Goal: Register for event/course

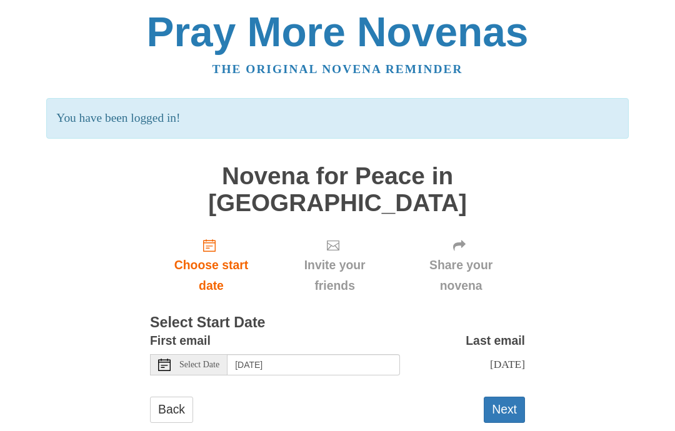
click at [511, 397] on button "Next" at bounding box center [504, 410] width 41 height 26
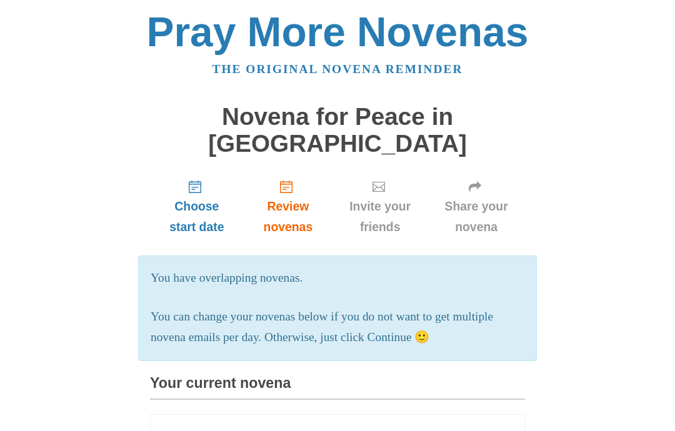
click at [197, 196] on span "Choose start date" at bounding box center [196, 216] width 69 height 41
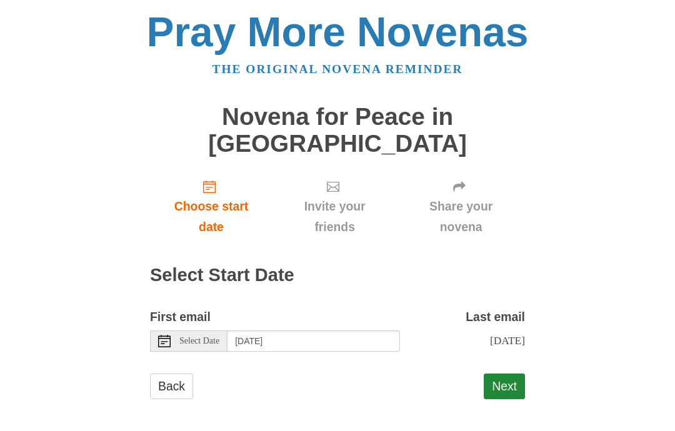
click at [210, 337] on span "Select Date" at bounding box center [199, 341] width 40 height 9
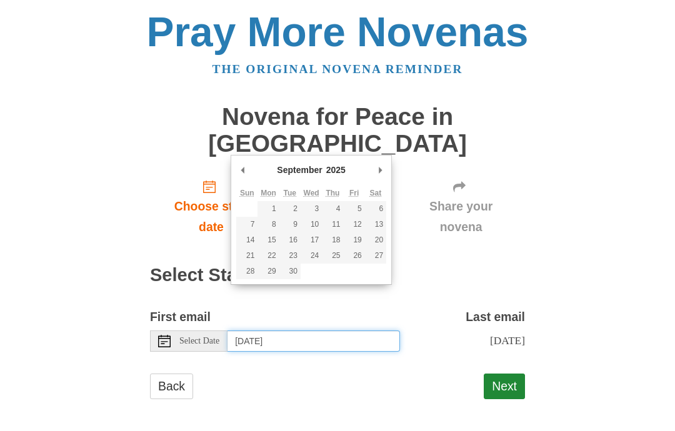
type input "Monday, September 8th"
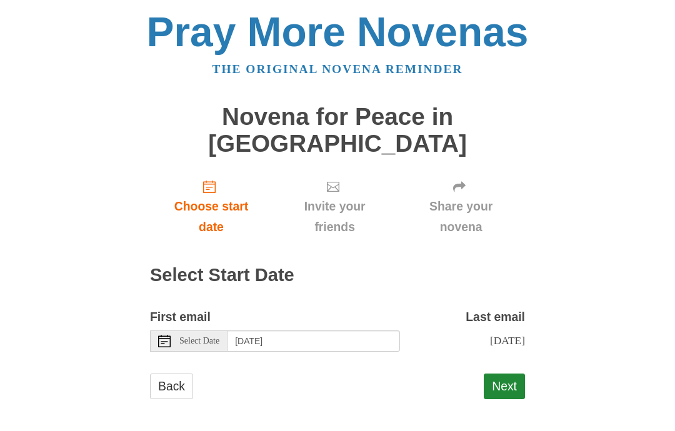
click at [503, 374] on button "Next" at bounding box center [504, 387] width 41 height 26
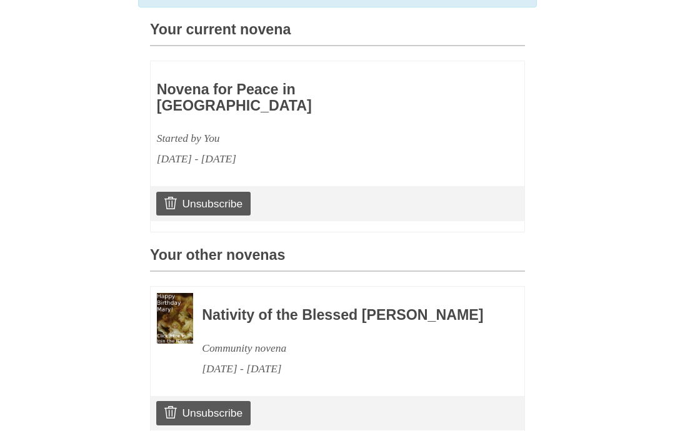
scroll to position [353, 0]
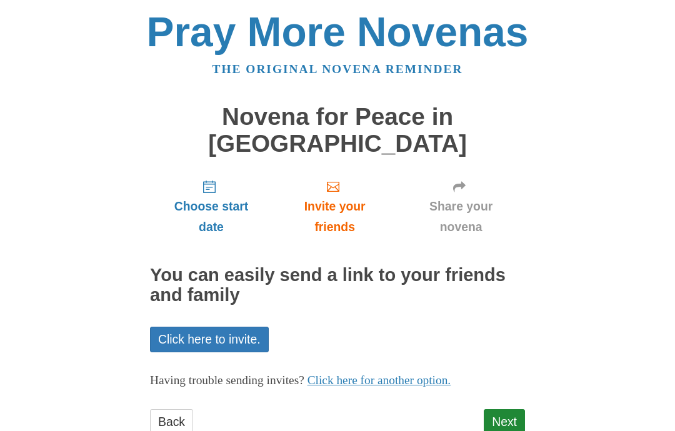
click at [509, 409] on link "Next" at bounding box center [504, 422] width 41 height 26
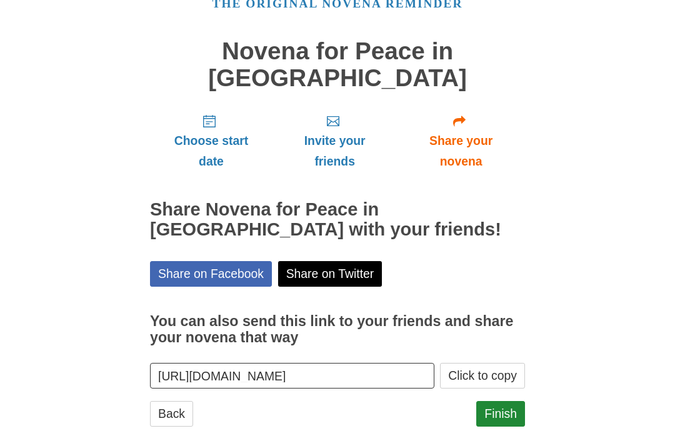
scroll to position [66, 0]
click at [512, 401] on link "Finish" at bounding box center [500, 414] width 49 height 26
